Goal: Information Seeking & Learning: Learn about a topic

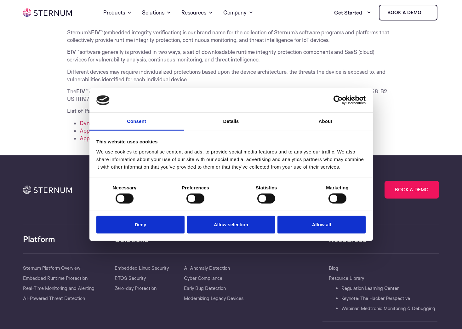
click at [345, 226] on button "Allow all" at bounding box center [321, 224] width 88 height 18
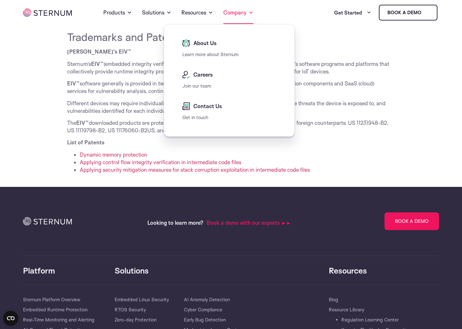
click at [241, 12] on link "Company" at bounding box center [238, 12] width 30 height 23
click at [202, 55] on link "Learn more about Sternum" at bounding box center [210, 54] width 56 height 6
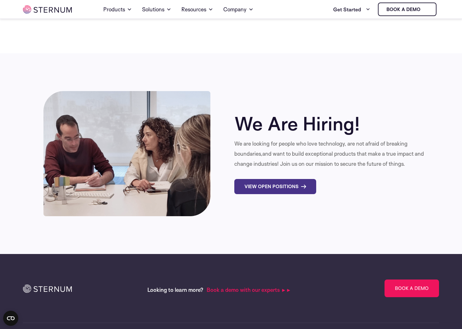
scroll to position [2043, 0]
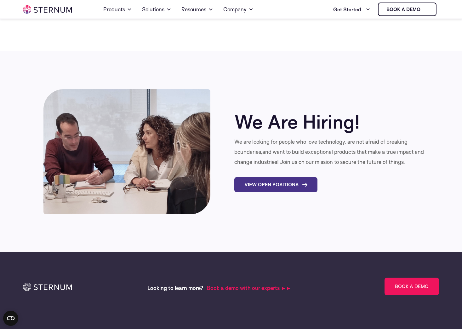
click at [289, 177] on link "View Open Positions" at bounding box center [275, 184] width 83 height 15
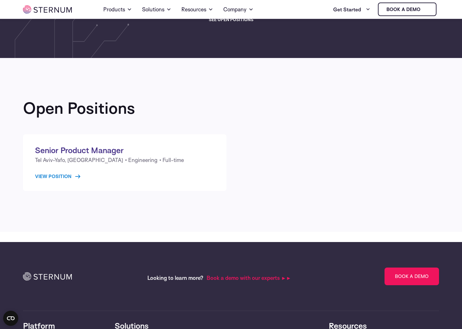
click at [61, 178] on link "View Position" at bounding box center [57, 177] width 45 height 8
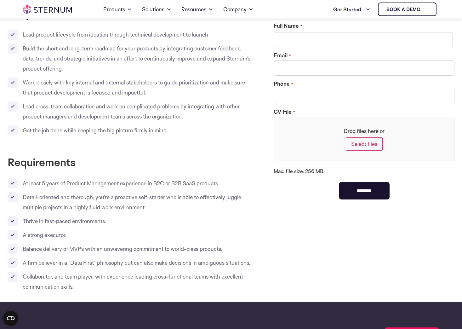
scroll to position [91, 0]
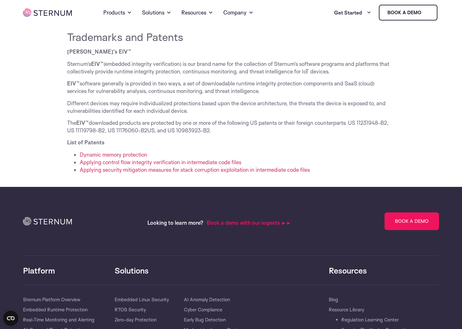
drag, startPoint x: 208, startPoint y: 131, endPoint x: 169, endPoint y: 129, distance: 39.4
click at [169, 129] on p "The EIV™ downloaded products are protected by one or more of the following US p…" at bounding box center [231, 126] width 328 height 15
drag, startPoint x: 169, startPoint y: 129, endPoint x: 174, endPoint y: 129, distance: 4.7
click at [125, 14] on link "Products" at bounding box center [117, 12] width 29 height 23
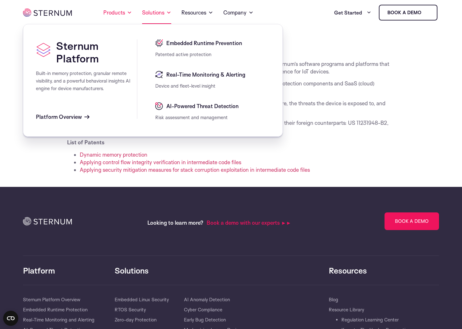
click at [163, 9] on link "Solutions" at bounding box center [156, 12] width 29 height 23
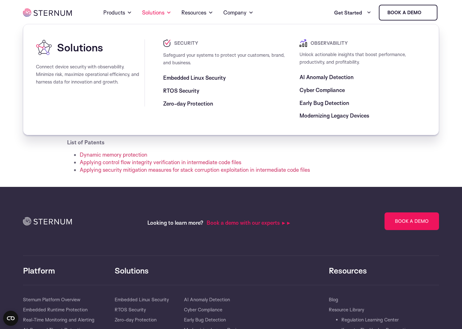
click at [213, 77] on span "Embedded Linux Security" at bounding box center [194, 78] width 63 height 8
